Goal: Complete application form

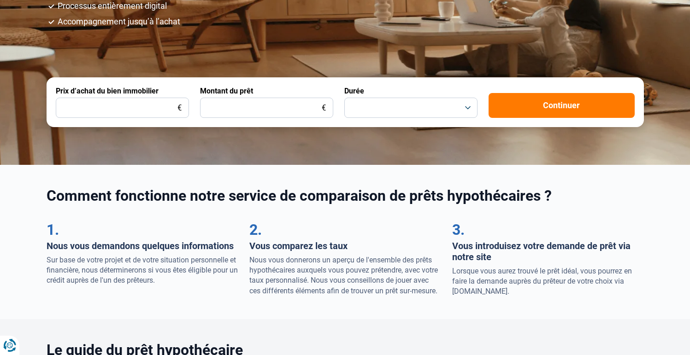
scroll to position [196, 0]
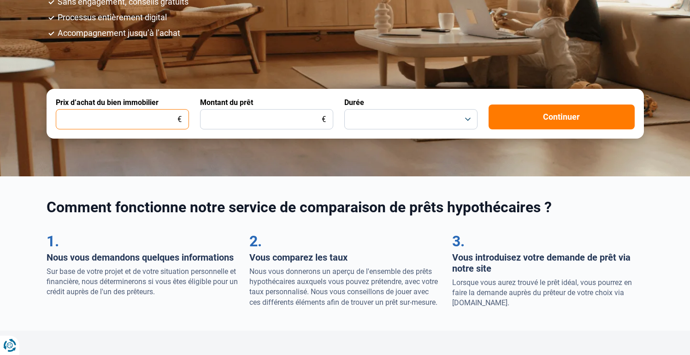
click at [146, 123] on input "Prix d’achat du bien immobilier" at bounding box center [122, 119] width 133 height 20
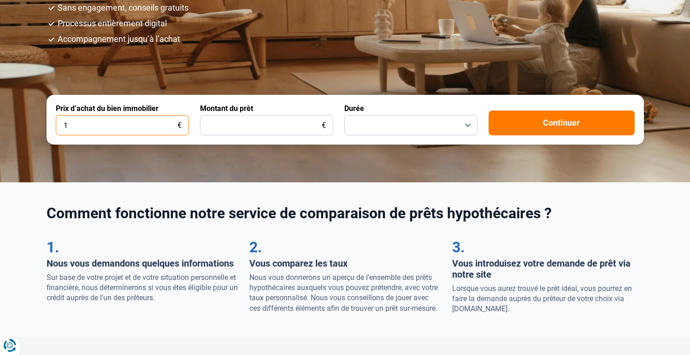
type input "1"
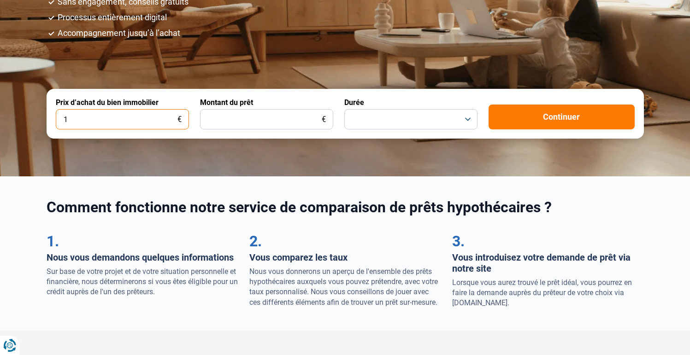
scroll to position [184, 0]
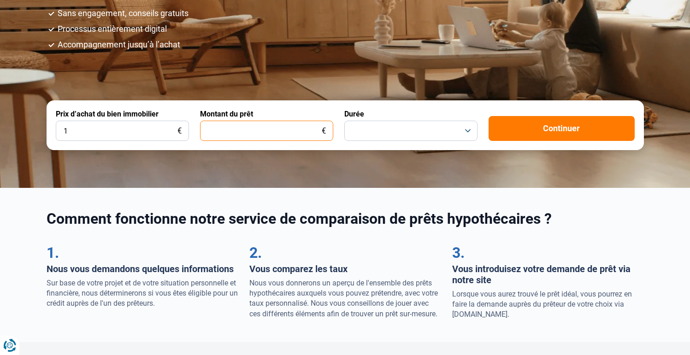
click at [270, 138] on input "Montant du prêt" at bounding box center [266, 131] width 133 height 20
type input "288.000"
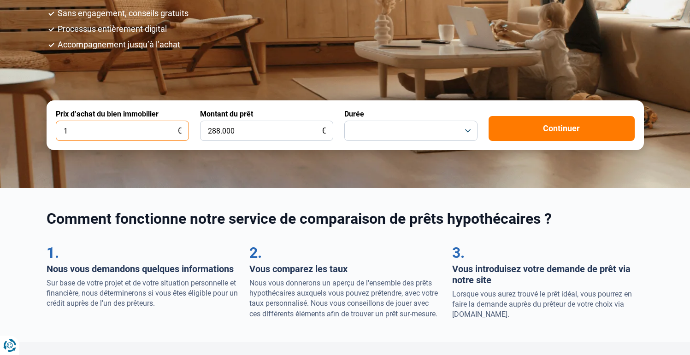
click at [129, 137] on input "1" at bounding box center [122, 131] width 133 height 20
type input "288.000"
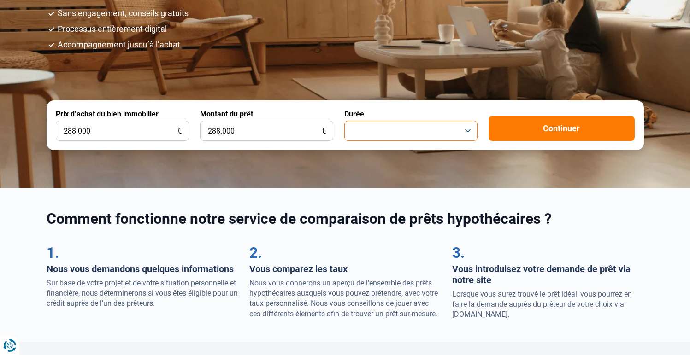
click at [398, 133] on button "button" at bounding box center [410, 131] width 133 height 20
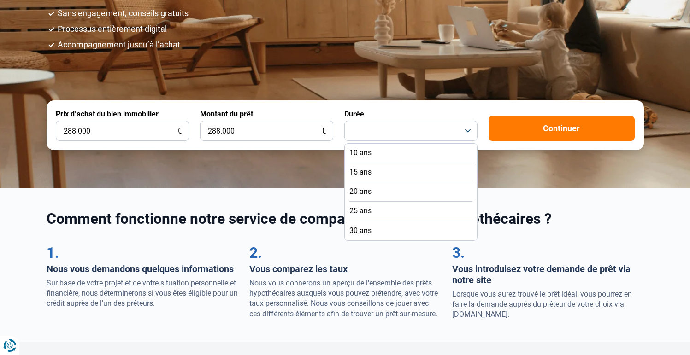
click at [378, 193] on li "20 ans" at bounding box center [410, 191] width 123 height 19
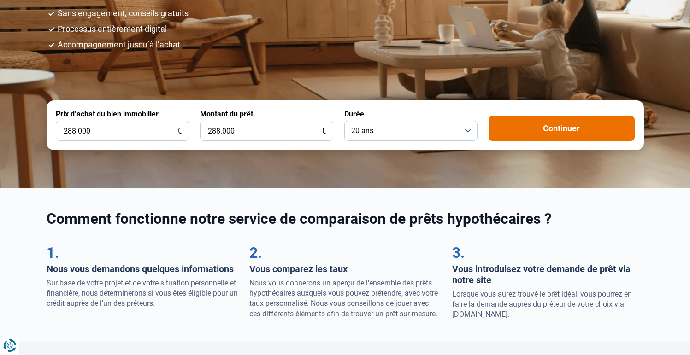
click at [567, 127] on button "Continuer" at bounding box center [561, 128] width 146 height 25
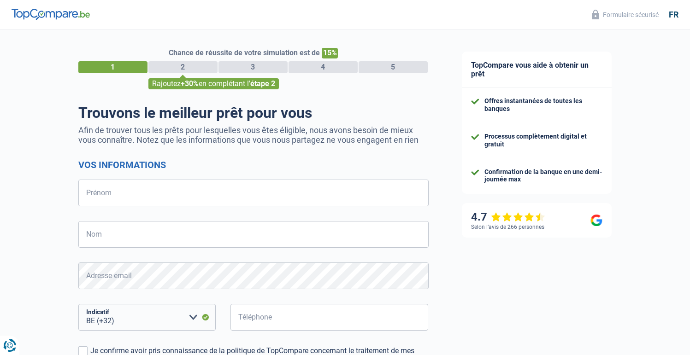
select select "32"
